Goal: Task Accomplishment & Management: Use online tool/utility

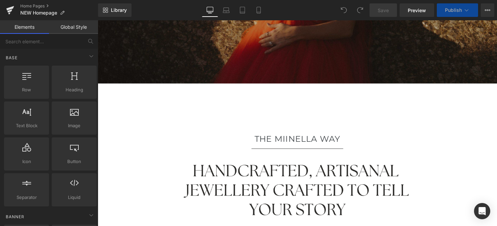
scroll to position [117, 0]
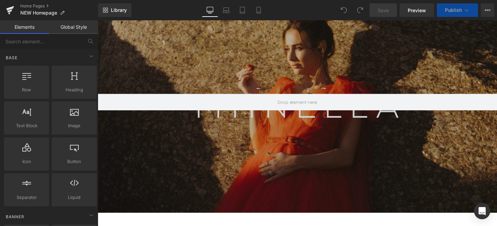
click at [342, 115] on link at bounding box center [302, 108] width 409 height 220
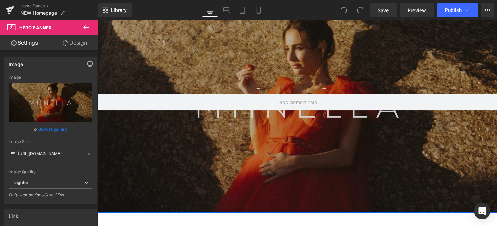
click at [244, 132] on link at bounding box center [302, 108] width 409 height 220
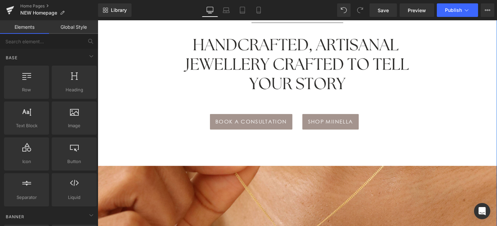
scroll to position [235, 0]
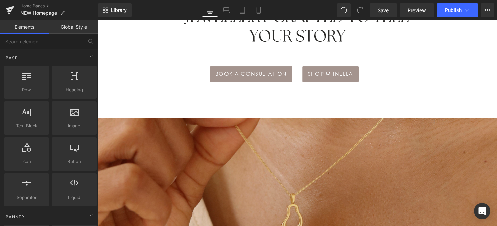
click at [239, 160] on img at bounding box center [302, 222] width 409 height 205
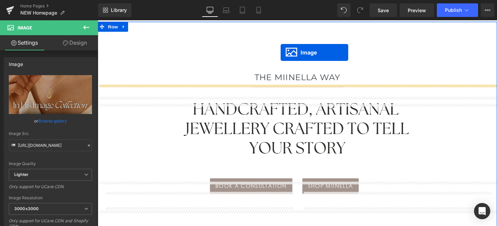
scroll to position [99, 0]
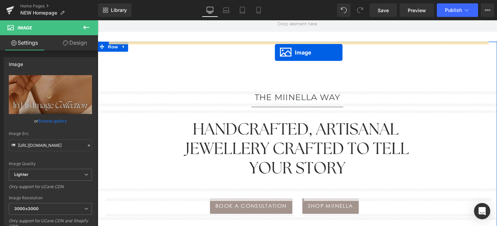
drag, startPoint x: 289, startPoint y: 223, endPoint x: 279, endPoint y: 52, distance: 170.4
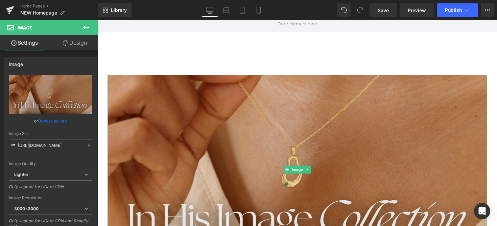
click at [280, 83] on img at bounding box center [302, 173] width 389 height 195
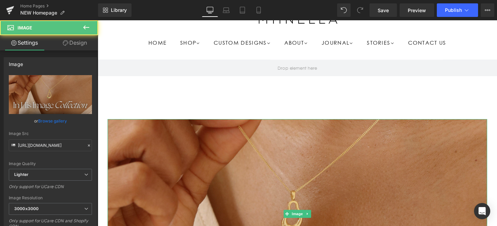
scroll to position [48, 0]
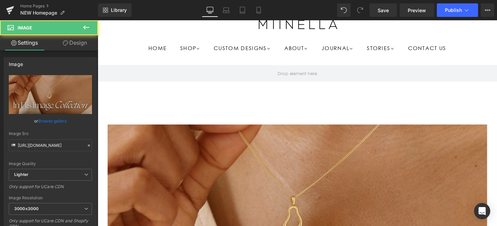
click at [315, 165] on img at bounding box center [302, 224] width 389 height 195
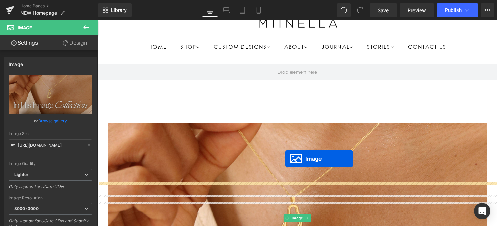
scroll to position [57, 0]
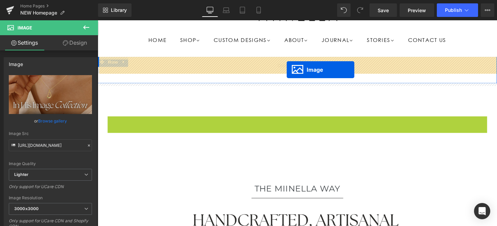
drag, startPoint x: 290, startPoint y: 221, endPoint x: 292, endPoint y: 71, distance: 149.6
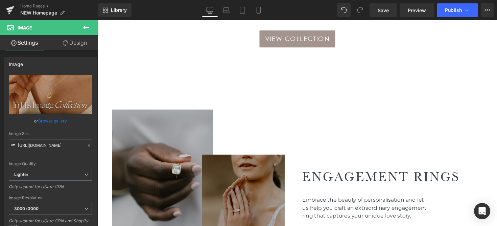
scroll to position [470, 0]
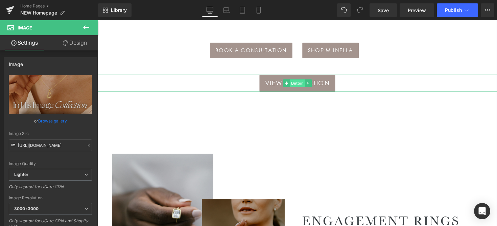
click at [297, 88] on span "Button" at bounding box center [303, 85] width 16 height 8
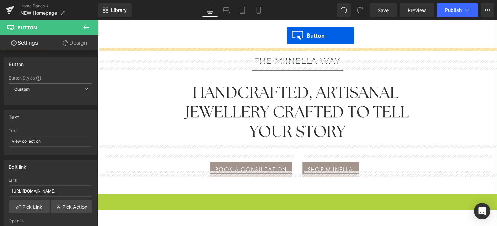
scroll to position [288, 0]
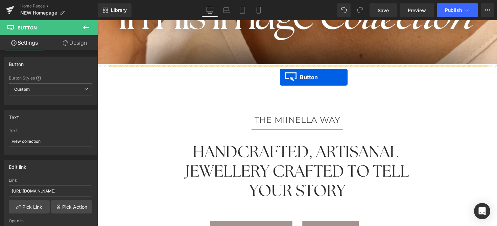
drag, startPoint x: 289, startPoint y: 87, endPoint x: 285, endPoint y: 79, distance: 9.7
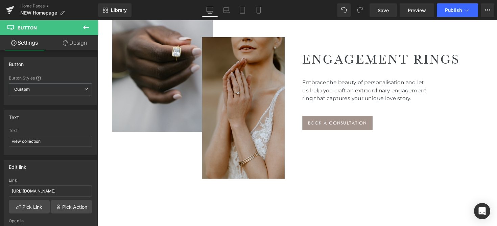
scroll to position [671, 0]
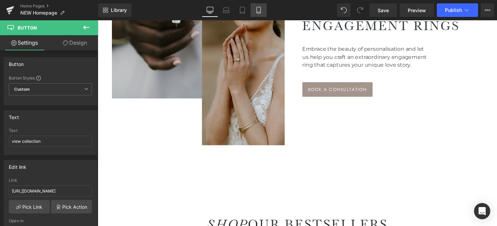
click at [257, 13] on icon at bounding box center [258, 10] width 7 height 7
type input "100"
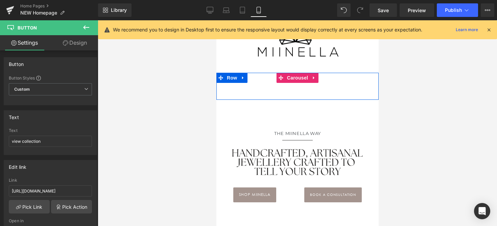
scroll to position [25, 0]
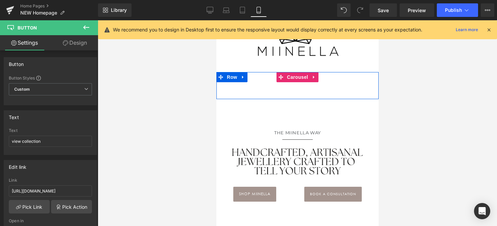
click at [286, 89] on div "Image" at bounding box center [297, 80] width 162 height 17
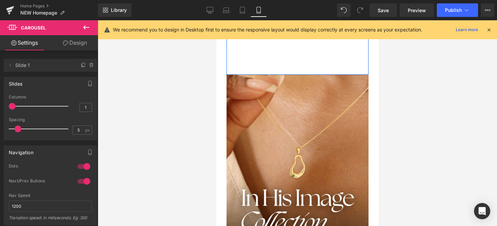
scroll to position [197, 0]
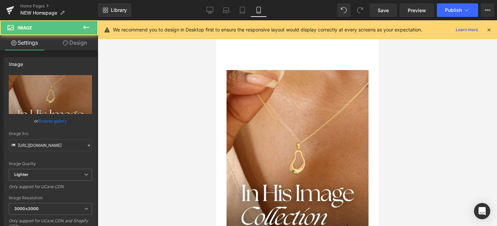
click at [270, 133] on img at bounding box center [297, 159] width 142 height 178
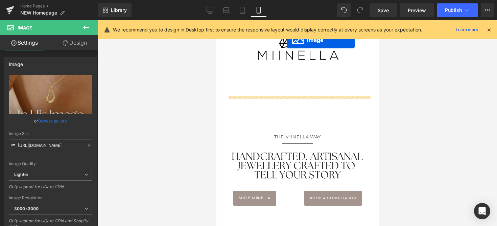
scroll to position [0, 0]
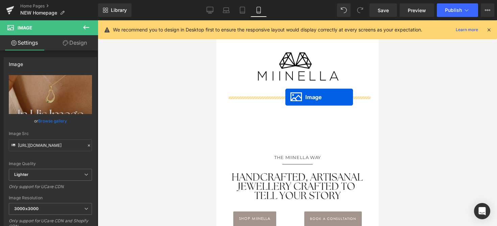
drag, startPoint x: 285, startPoint y: 158, endPoint x: 285, endPoint y: 98, distance: 59.9
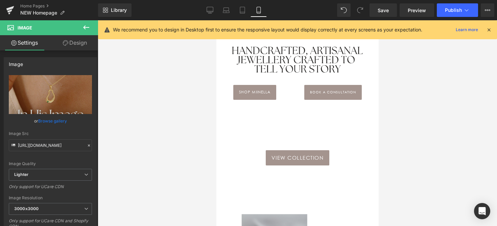
scroll to position [335, 0]
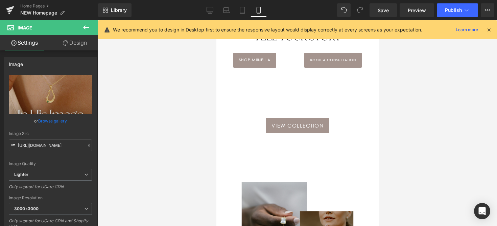
click at [277, 126] on span "view collection" at bounding box center [297, 125] width 52 height 9
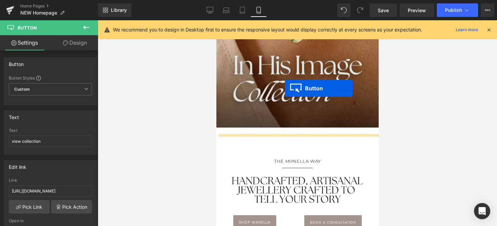
scroll to position [165, 0]
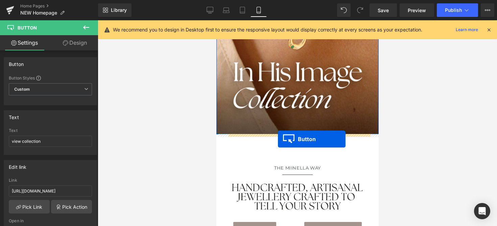
drag, startPoint x: 288, startPoint y: 126, endPoint x: 278, endPoint y: 139, distance: 16.6
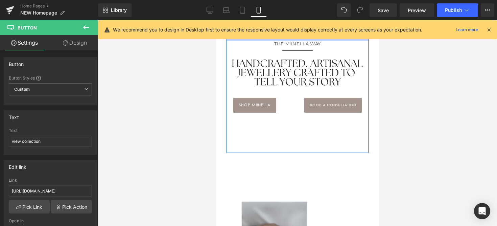
scroll to position [326, 0]
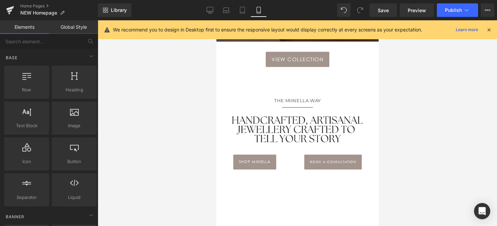
click at [300, 197] on div "THE MIINELLA WAY Heading Separator Image shop miinella Button book a consultati…" at bounding box center [297, 138] width 142 height 143
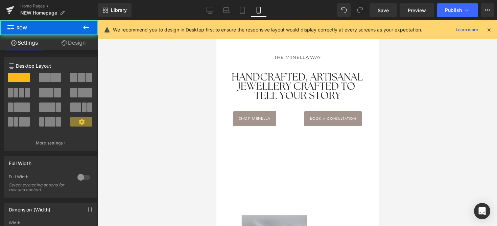
scroll to position [310, 0]
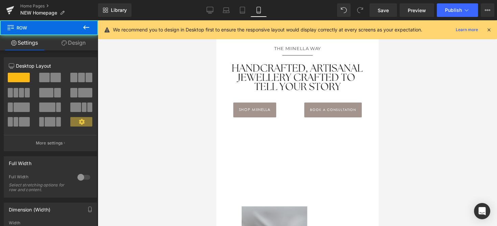
click at [294, 137] on div "THE MIINELLA WAY Heading Separator Image shop miinella Button book a consultati…" at bounding box center [297, 86] width 142 height 143
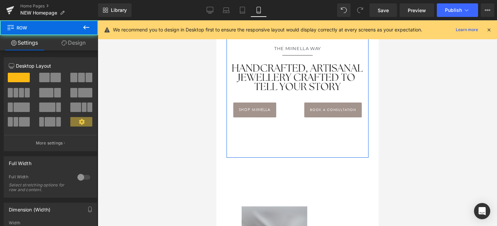
click at [288, 149] on div "THE MIINELLA WAY Heading Separator Image shop miinella Button book a consultati…" at bounding box center [297, 86] width 142 height 143
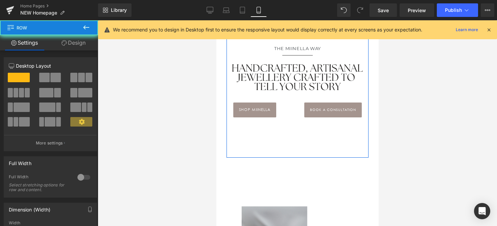
click at [288, 149] on div "THE MIINELLA WAY Heading Separator Image shop miinella Button book a consultati…" at bounding box center [297, 86] width 142 height 143
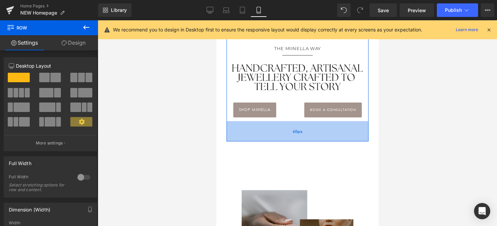
drag, startPoint x: 296, startPoint y: 156, endPoint x: 297, endPoint y: 140, distance: 16.3
click at [297, 140] on div "60px" at bounding box center [297, 131] width 142 height 20
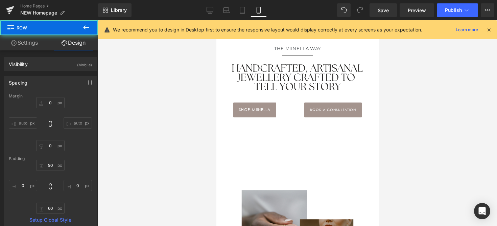
click at [409, 136] on div at bounding box center [298, 123] width 400 height 206
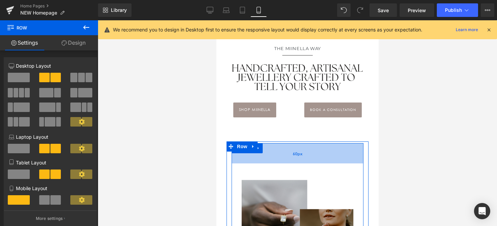
drag, startPoint x: 326, startPoint y: 166, endPoint x: 331, endPoint y: 156, distance: 11.1
click at [331, 156] on div "60px" at bounding box center [297, 153] width 132 height 20
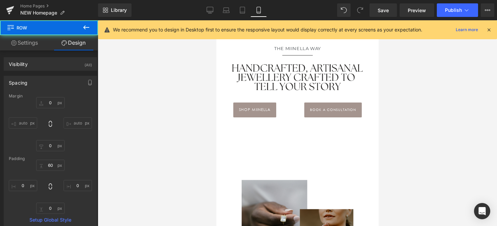
click at [380, 151] on div at bounding box center [298, 123] width 400 height 206
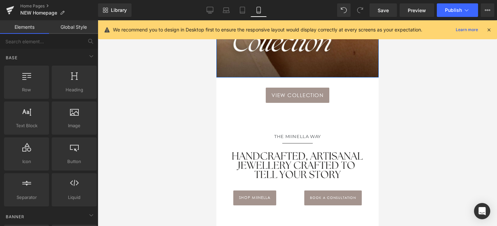
scroll to position [273, 0]
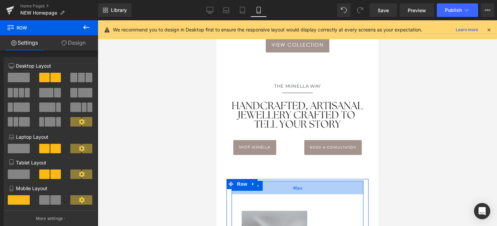
drag, startPoint x: 307, startPoint y: 193, endPoint x: 307, endPoint y: 186, distance: 6.8
click at [307, 186] on div "40px" at bounding box center [297, 188] width 132 height 14
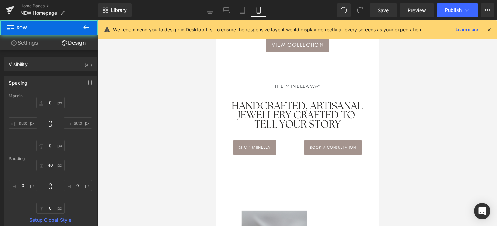
click at [379, 164] on div at bounding box center [298, 123] width 400 height 206
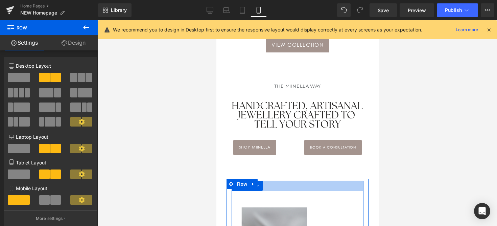
drag, startPoint x: 313, startPoint y: 192, endPoint x: 314, endPoint y: 189, distance: 3.5
click at [314, 189] on div at bounding box center [297, 186] width 132 height 10
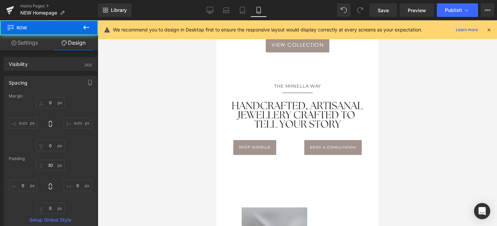
click at [388, 183] on div at bounding box center [298, 123] width 400 height 206
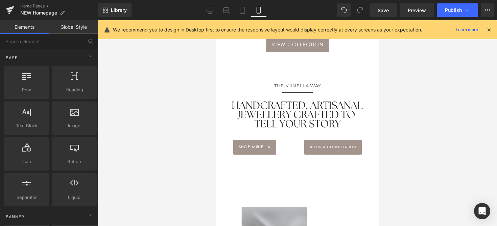
scroll to position [295, 0]
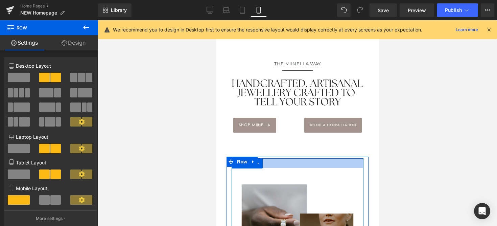
click at [329, 161] on div at bounding box center [297, 162] width 132 height 9
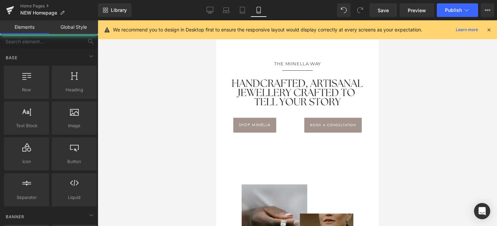
click at [382, 137] on div at bounding box center [298, 123] width 400 height 206
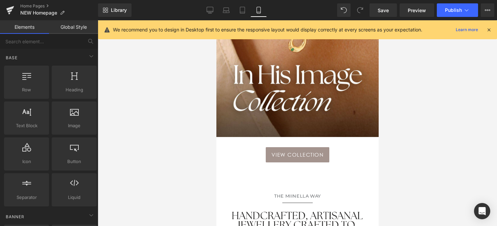
scroll to position [178, 0]
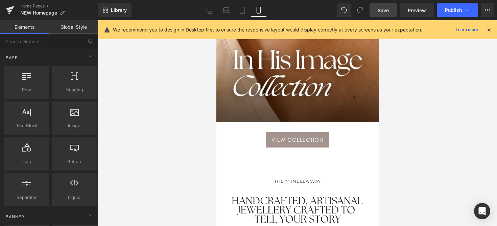
click at [385, 12] on span "Save" at bounding box center [383, 10] width 11 height 7
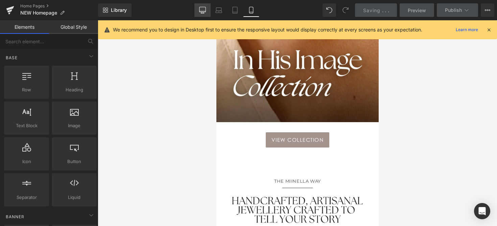
click at [204, 5] on link "Desktop" at bounding box center [203, 10] width 16 height 14
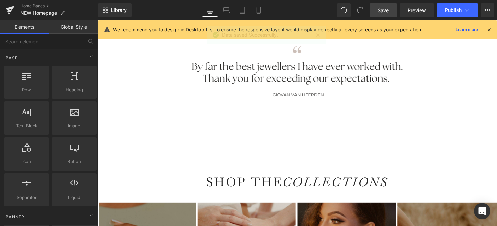
scroll to position [1135, 0]
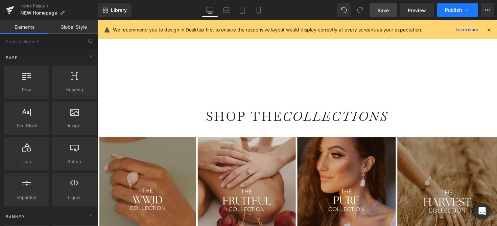
click at [452, 9] on span "Publish" at bounding box center [453, 9] width 17 height 5
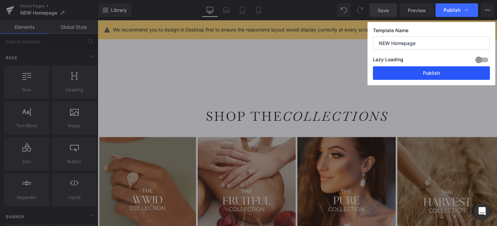
click at [439, 69] on button "Publish" at bounding box center [431, 73] width 117 height 14
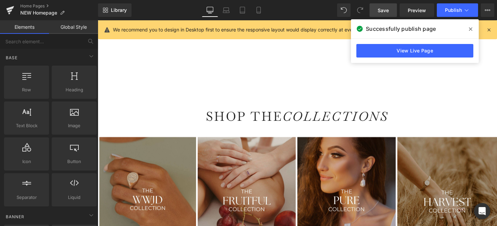
click at [470, 30] on icon at bounding box center [470, 28] width 3 height 3
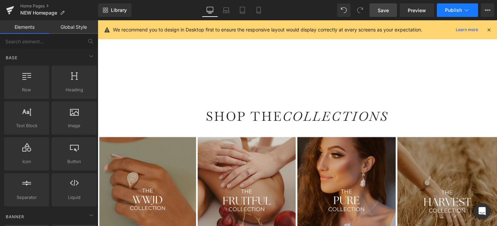
click at [458, 16] on button "Publish" at bounding box center [457, 10] width 41 height 14
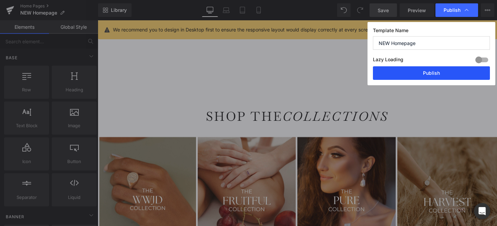
click at [433, 78] on button "Publish" at bounding box center [431, 73] width 117 height 14
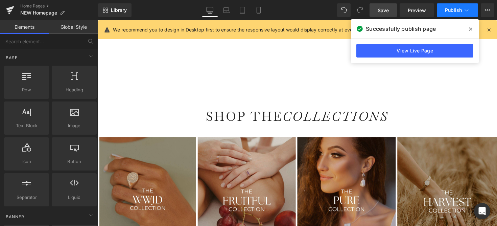
click at [464, 13] on icon at bounding box center [467, 10] width 7 height 7
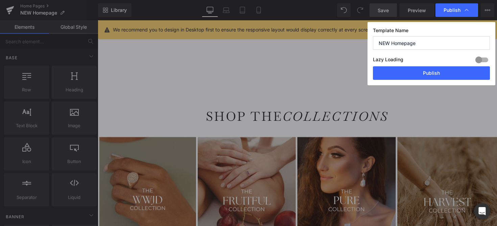
click at [464, 12] on icon at bounding box center [467, 10] width 7 height 7
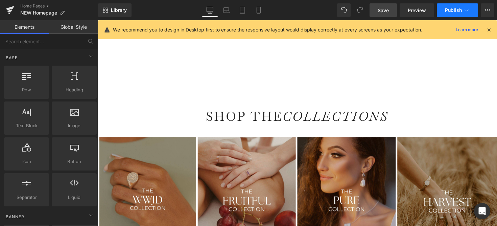
click at [464, 12] on icon at bounding box center [467, 10] width 7 height 7
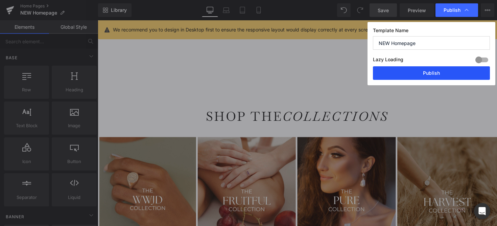
click at [426, 78] on button "Publish" at bounding box center [431, 73] width 117 height 14
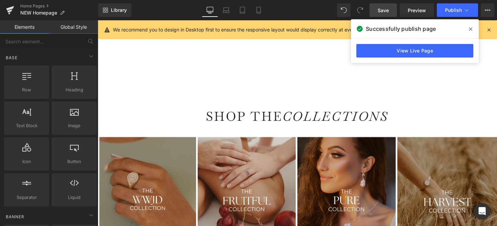
click at [469, 30] on icon at bounding box center [470, 28] width 3 height 3
